Goal: Find specific page/section: Find specific page/section

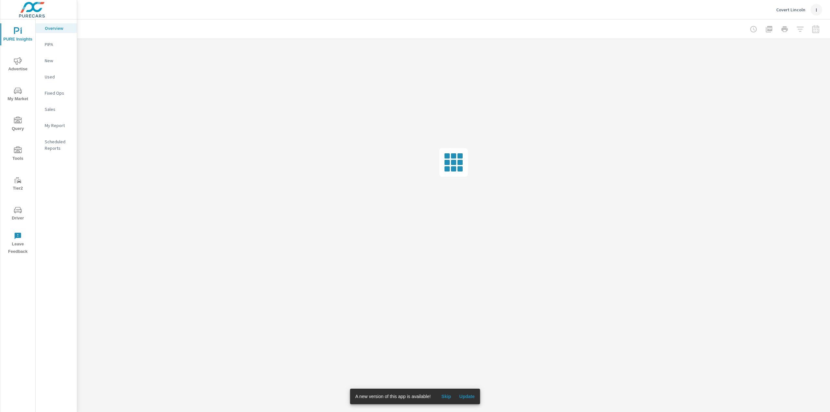
click at [18, 209] on icon "nav menu" at bounding box center [18, 210] width 8 height 8
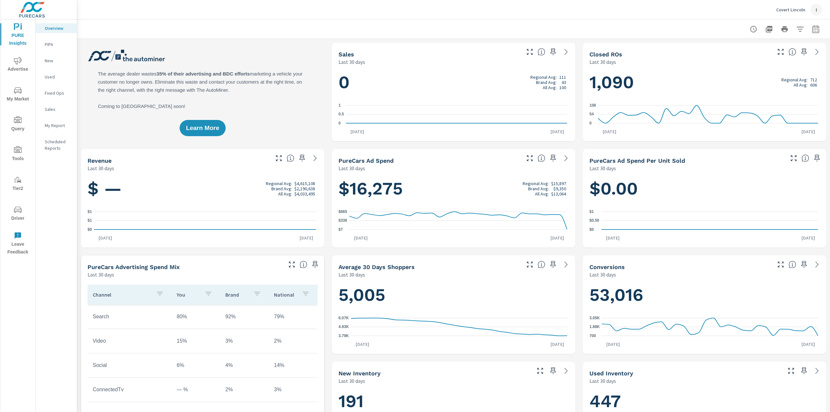
scroll to position [0, 0]
click at [20, 209] on icon "nav menu" at bounding box center [18, 210] width 8 height 6
